Goal: Navigation & Orientation: Find specific page/section

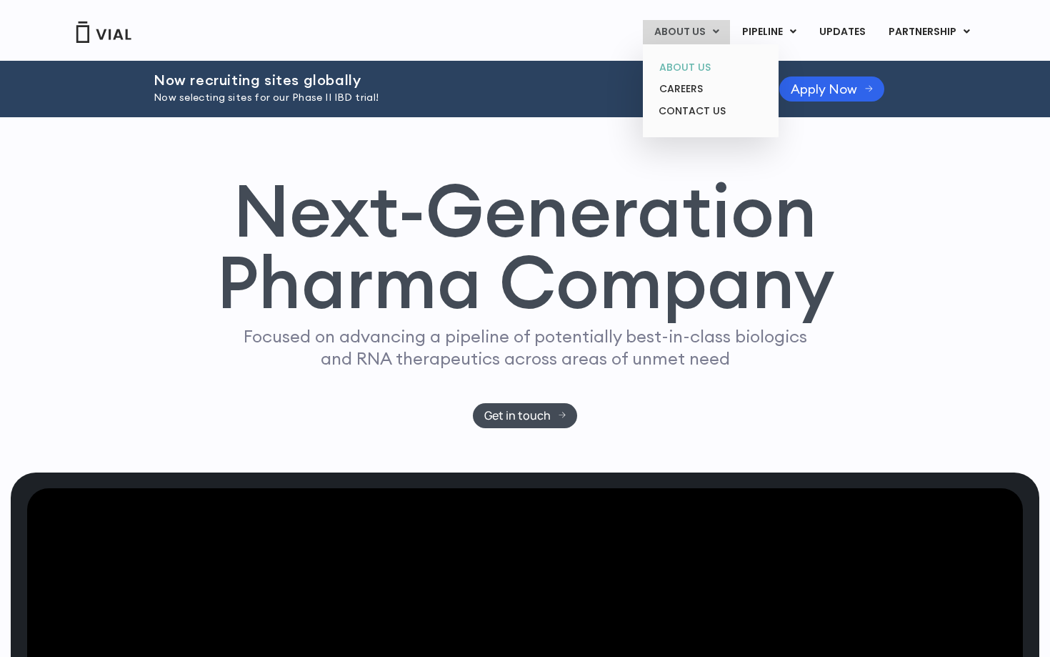
click at [682, 67] on link "ABOUT US" at bounding box center [710, 67] width 125 height 22
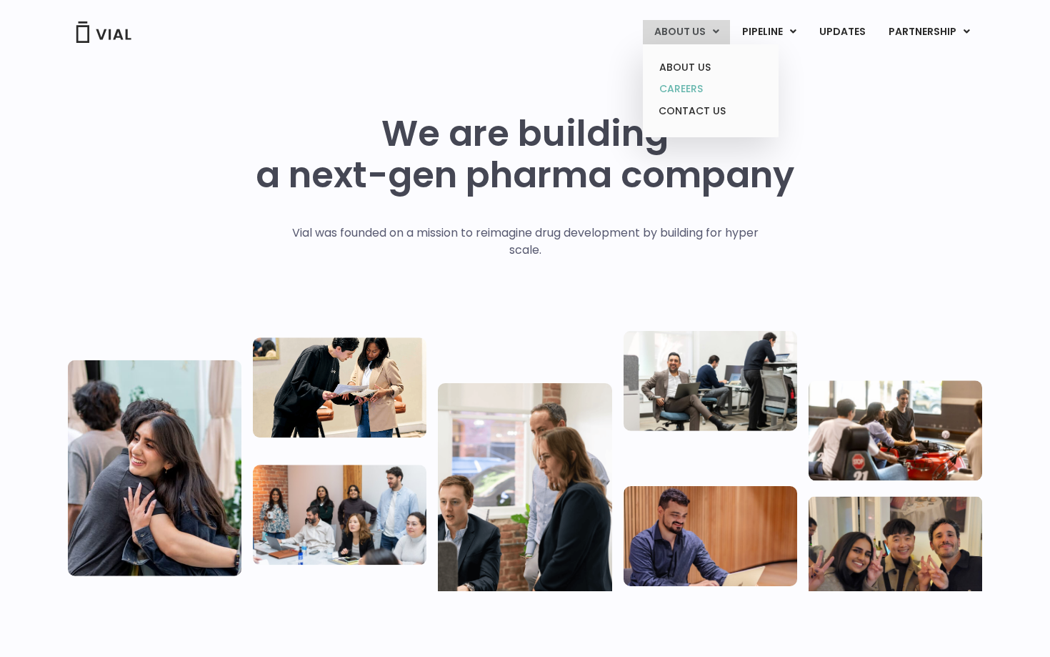
click at [691, 82] on link "CAREERS" at bounding box center [710, 89] width 125 height 22
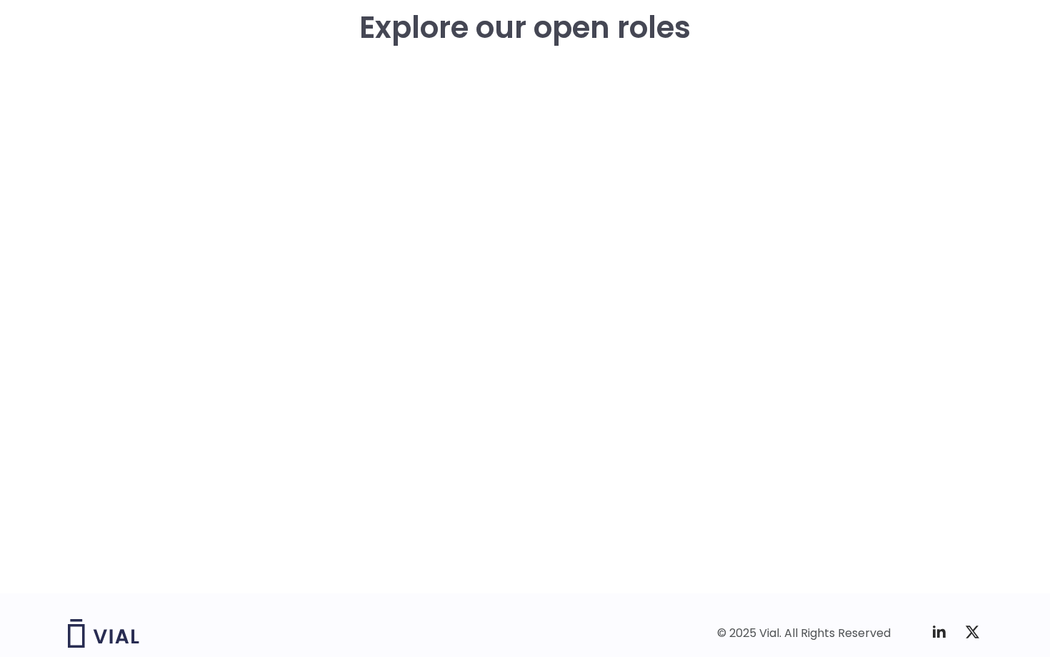
scroll to position [2065, 0]
